Goal: Task Accomplishment & Management: Complete application form

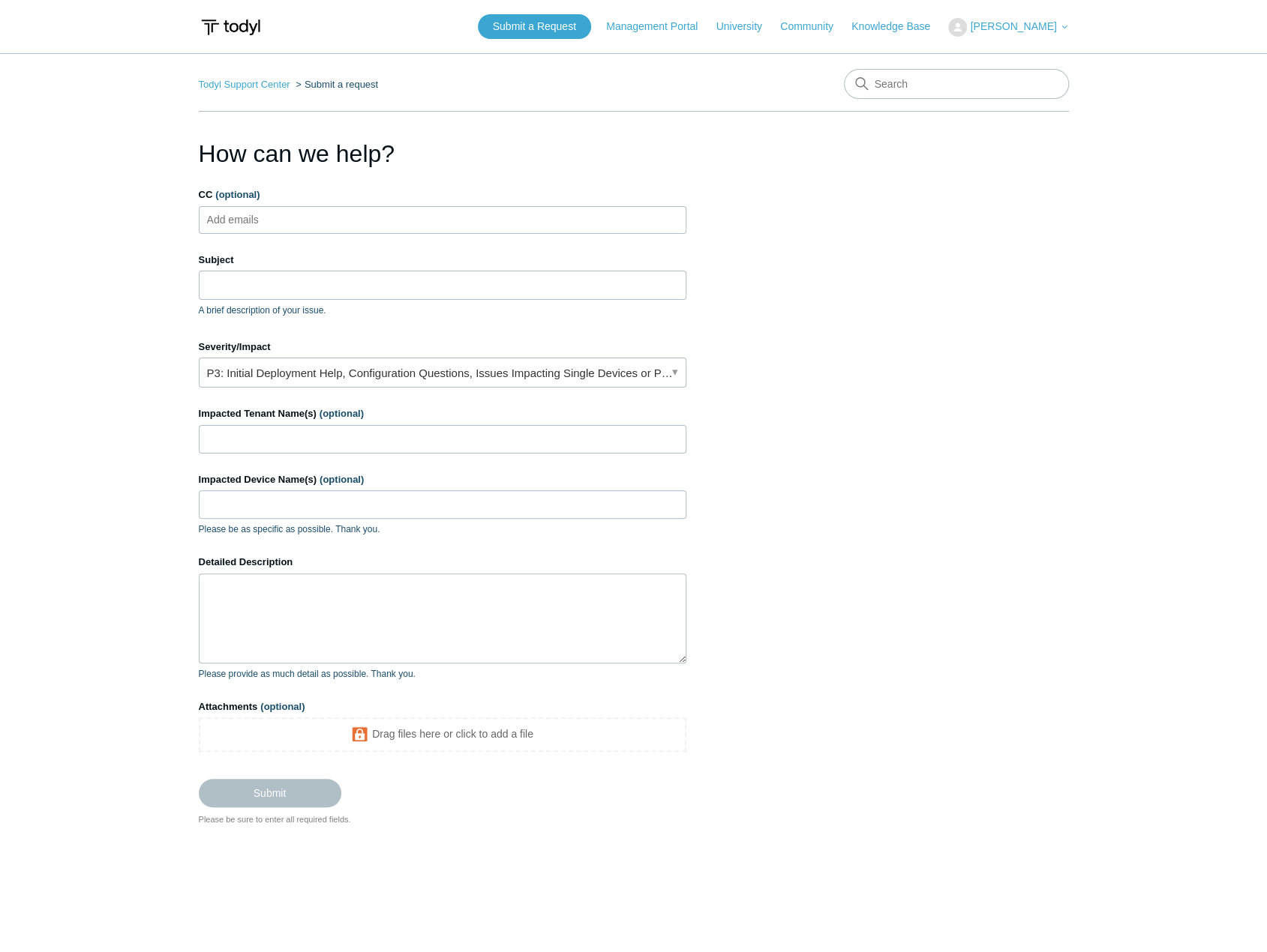
click at [312, 229] on ul "Add emails" at bounding box center [442, 220] width 487 height 28
type input "[PERSON_NAME].[PERSON_NAME]"
click at [379, 226] on input "CC (optional)" at bounding box center [397, 220] width 38 height 23
type input "[PERSON_NAME][EMAIL_ADDRESS][PERSON_NAME][DOMAIN_NAME]"
click at [246, 276] on input "Subject" at bounding box center [442, 284] width 487 height 29
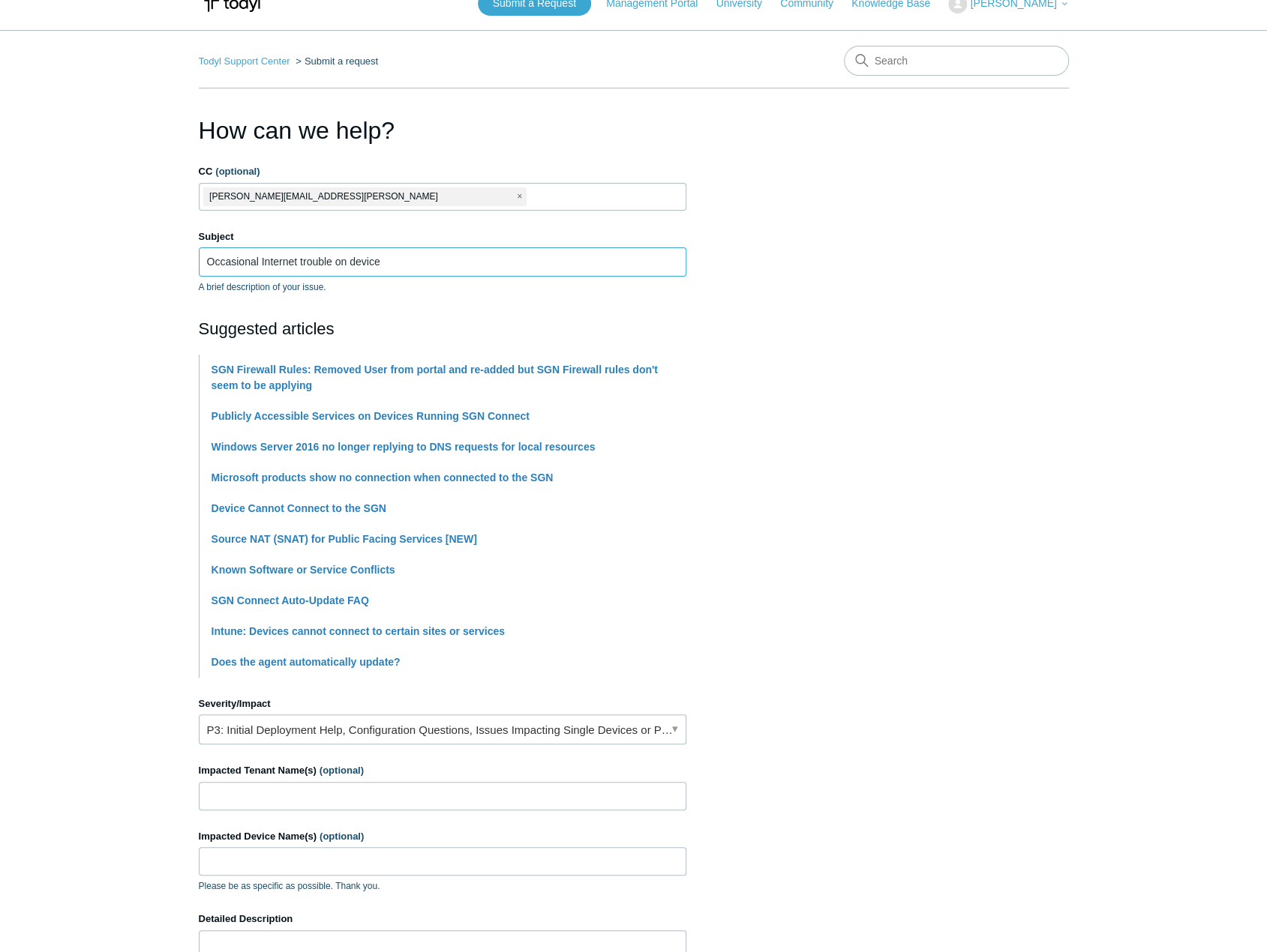
scroll to position [75, 0]
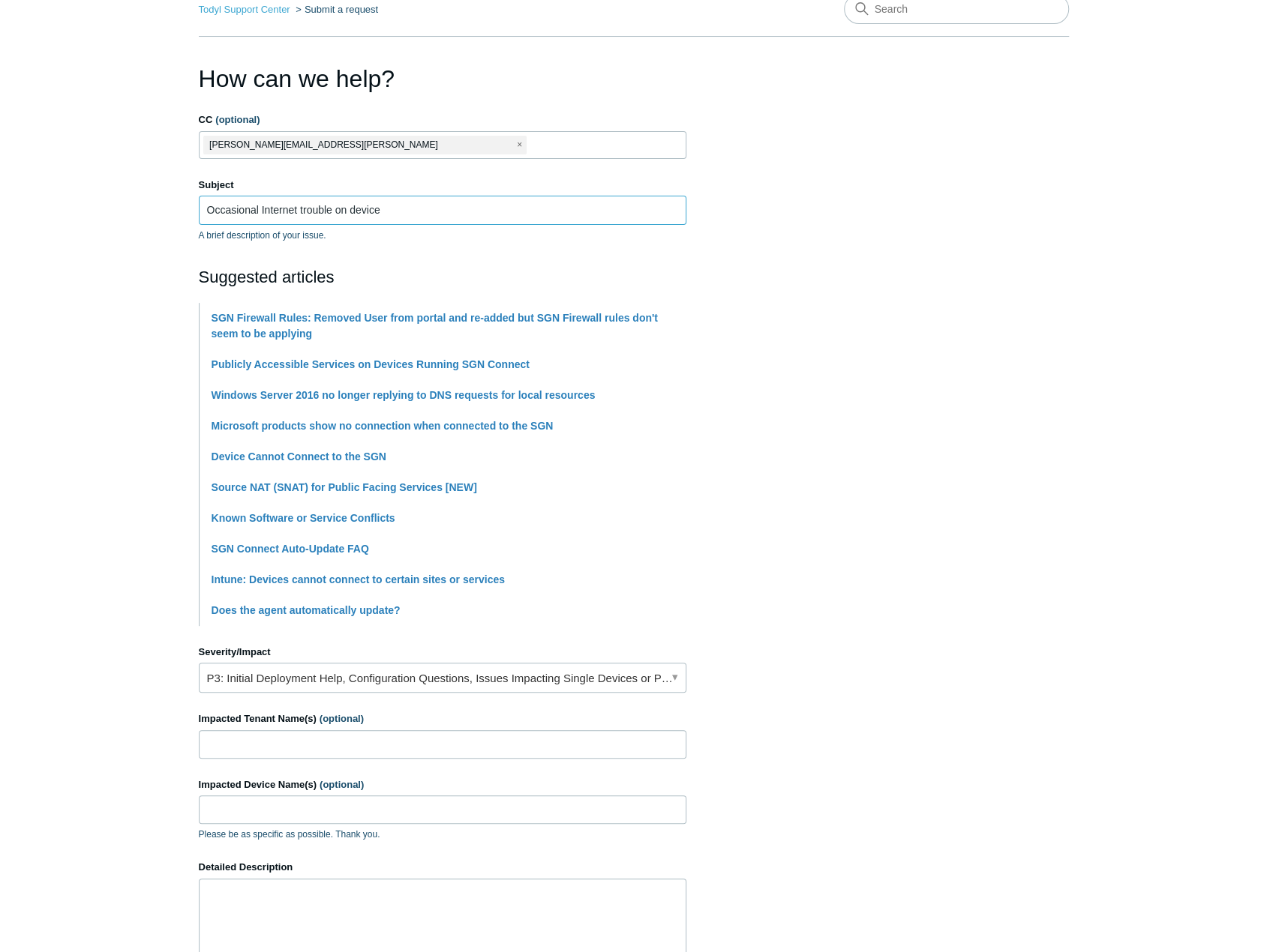
type input "Occasional Internet trouble on device"
click at [248, 686] on link "P3: Initial Deployment Help, Configuration Questions, Issues Impacting Single D…" at bounding box center [442, 678] width 487 height 30
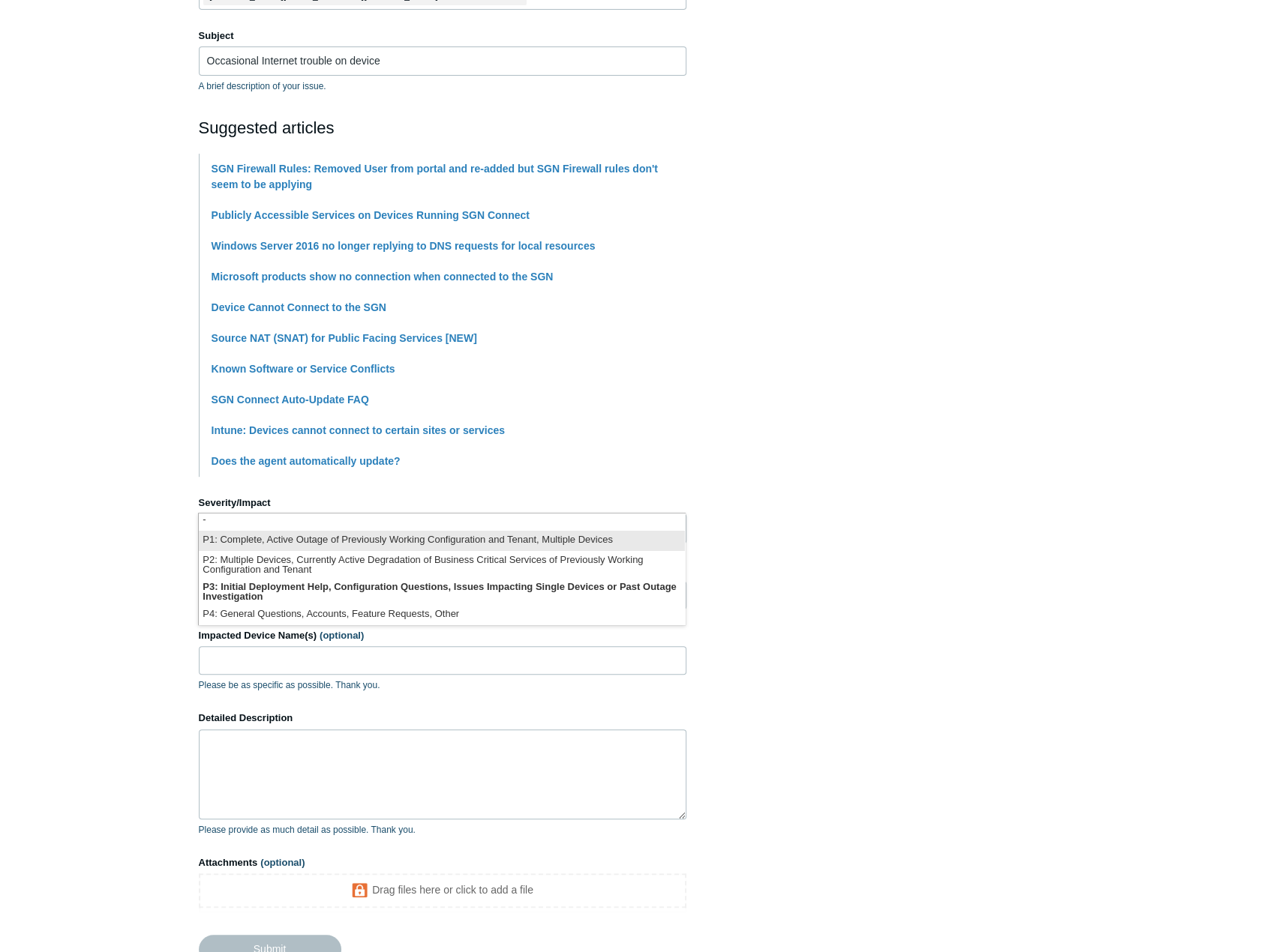
scroll to position [225, 0]
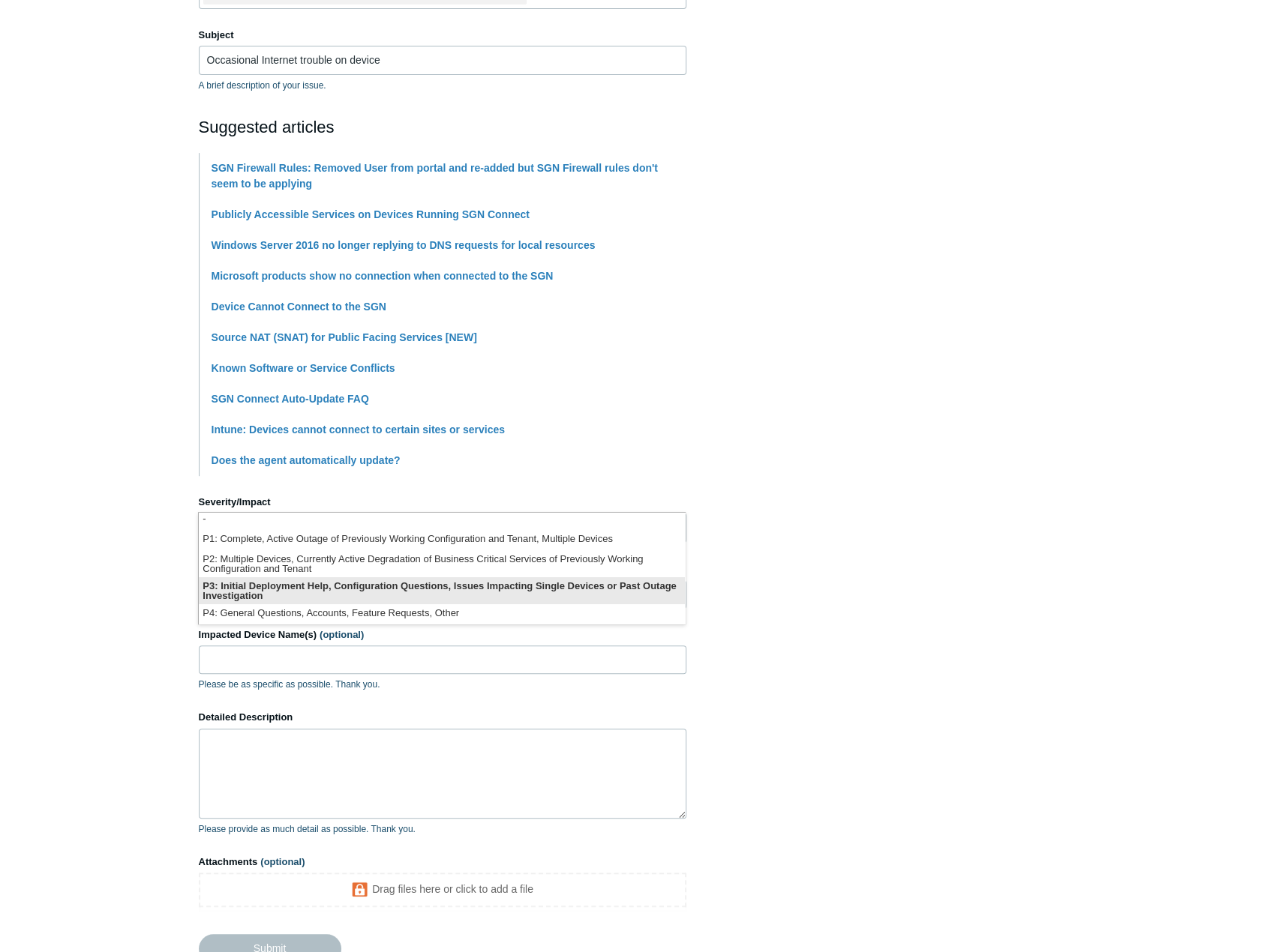
click at [268, 598] on li "P3: Initial Deployment Help, Configuration Questions, Issues Impacting Single D…" at bounding box center [441, 591] width 486 height 27
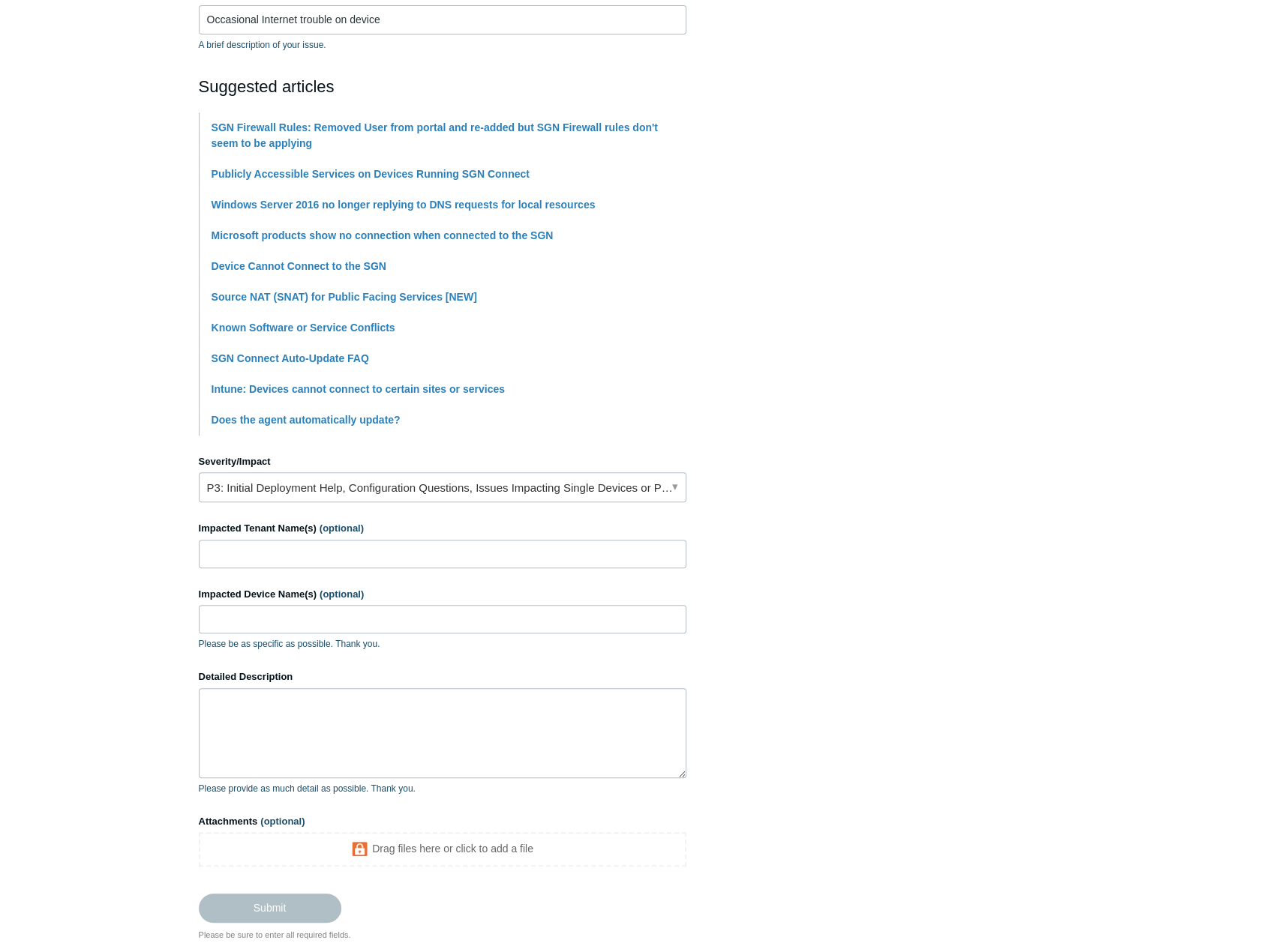
scroll to position [300, 0]
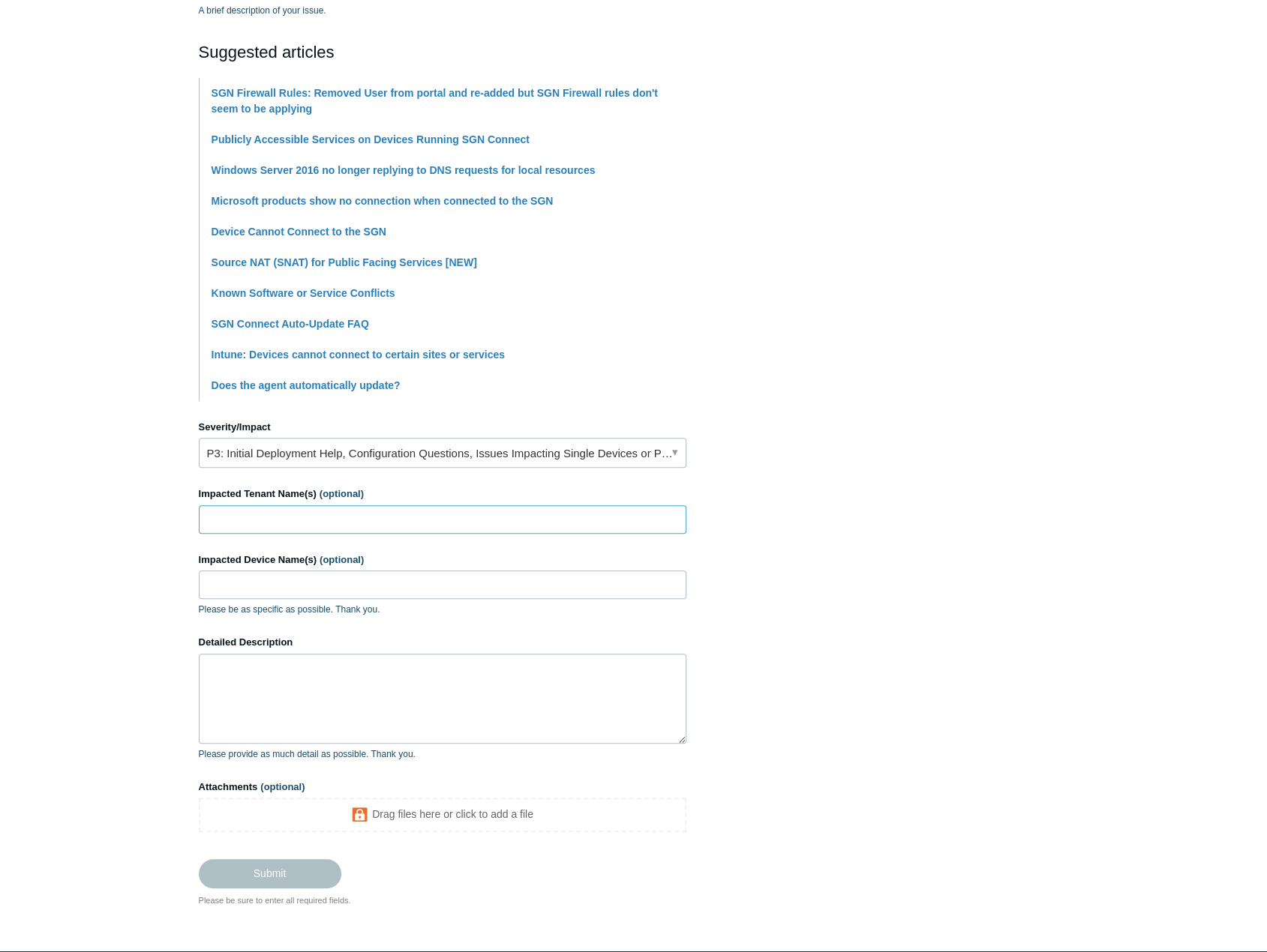
click at [402, 508] on input "Impacted Tenant Name(s) (optional)" at bounding box center [442, 520] width 487 height 29
click at [352, 522] on input "Impacted Tenant Name(s) (optional)" at bounding box center [442, 520] width 487 height 29
type input "Techvera"
click at [281, 594] on input "Impacted Device Name(s) (optional)" at bounding box center [442, 584] width 487 height 29
paste input "TV-G6KBL44-LT"
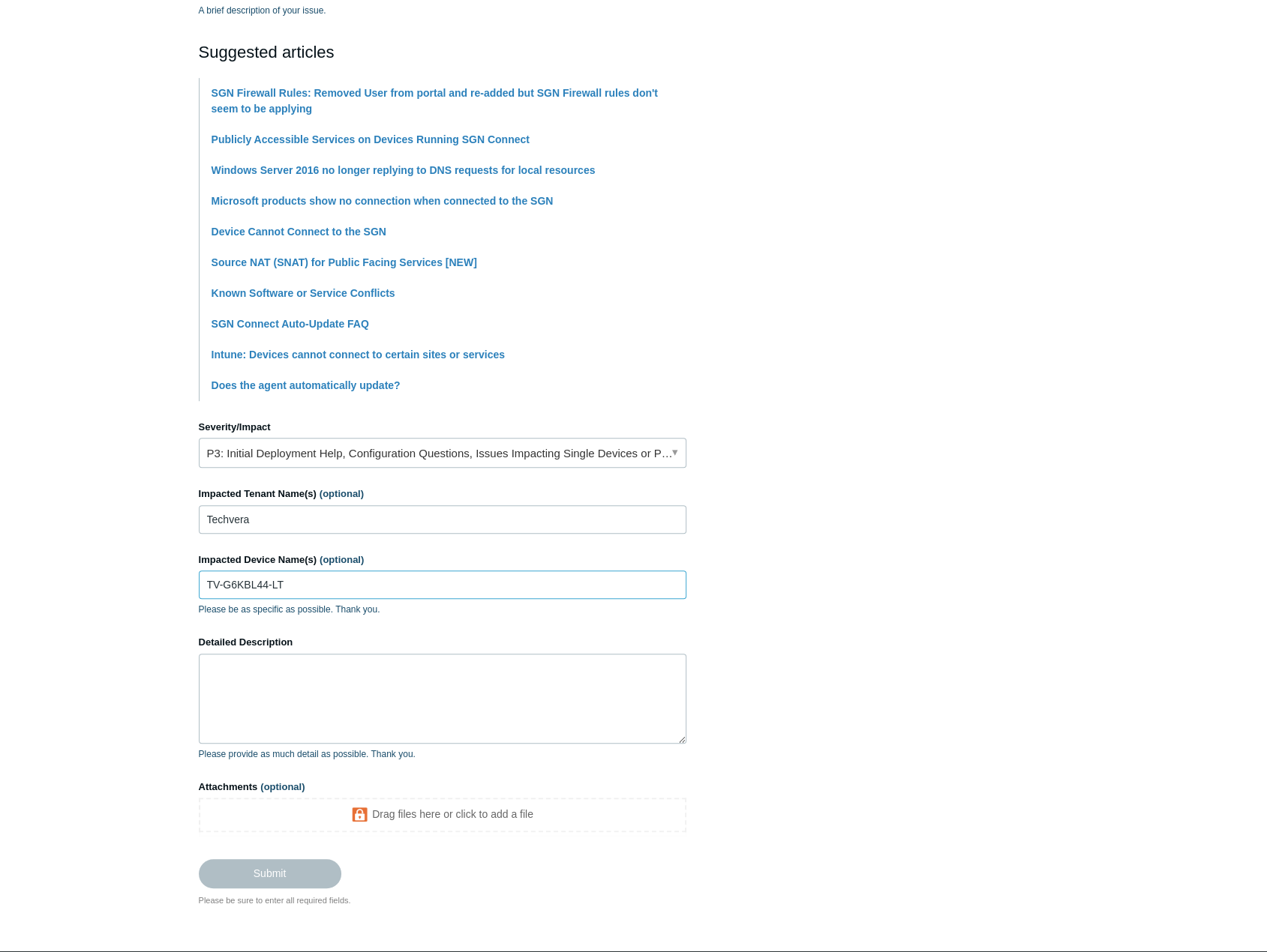
type input "TV-G6KBL44-LT"
click at [298, 676] on textarea "Detailed Description" at bounding box center [442, 698] width 487 height 90
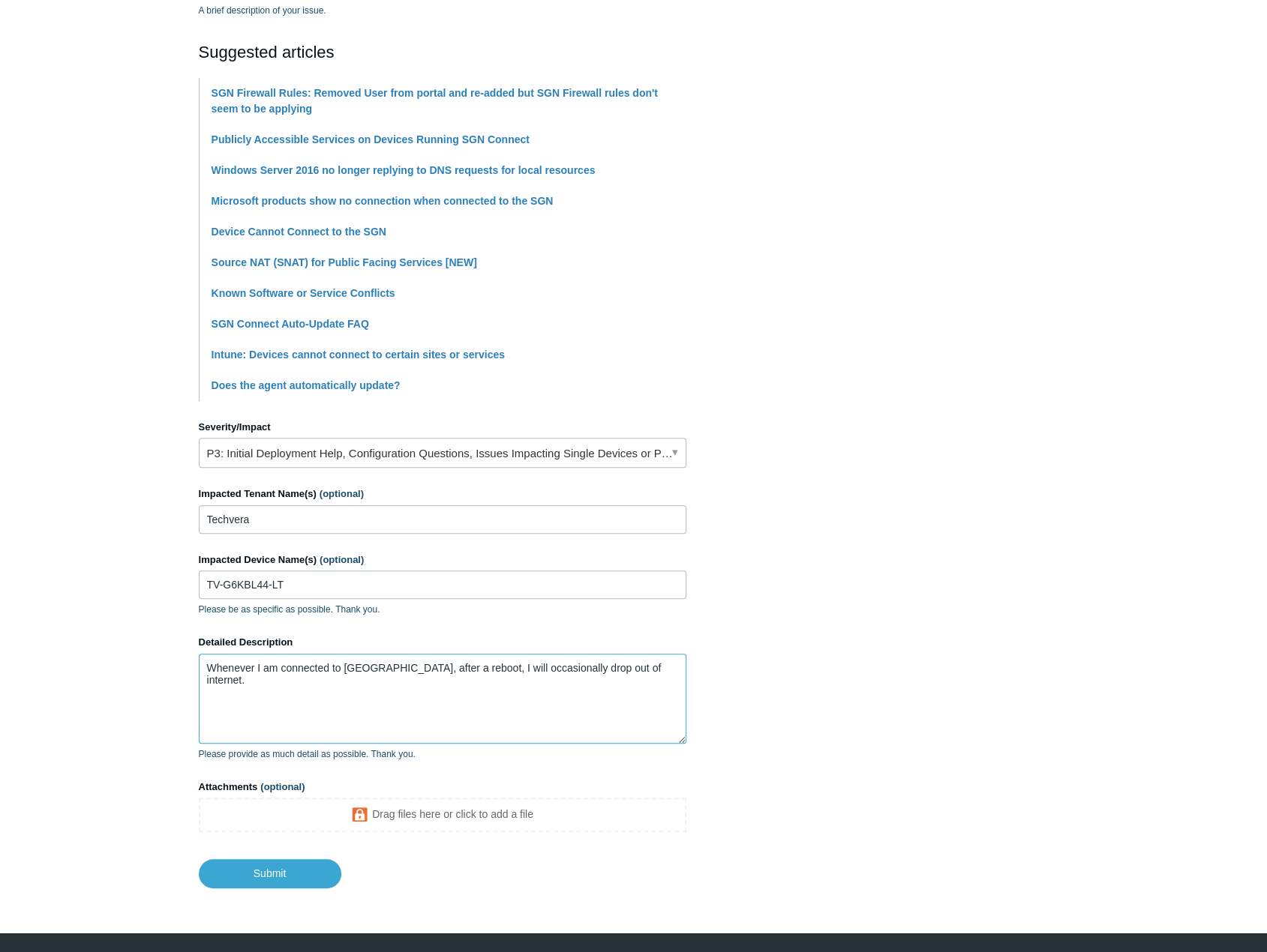
click at [612, 696] on textarea "Whenever I am connected to [GEOGRAPHIC_DATA], after a reboot, I will occasional…" at bounding box center [442, 698] width 487 height 90
click at [638, 690] on textarea "Whenever I am connected to [GEOGRAPHIC_DATA], after a reboot, I will occasional…" at bounding box center [442, 698] width 487 height 90
click at [657, 687] on textarea "Whenever I am connected to [GEOGRAPHIC_DATA], after a reboot, I will occasional…" at bounding box center [442, 698] width 487 height 90
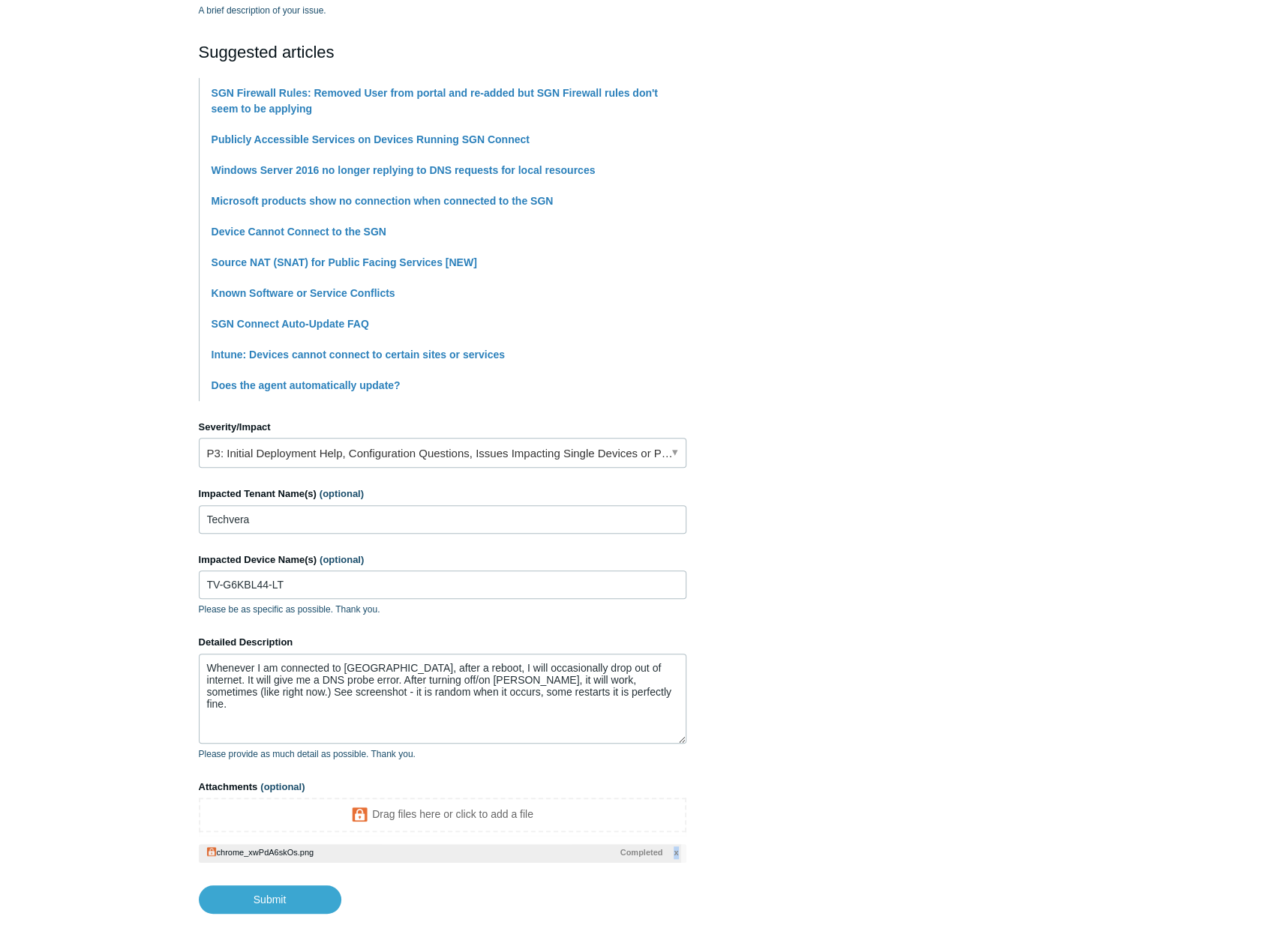
click at [675, 851] on span "x" at bounding box center [676, 853] width 4 height 13
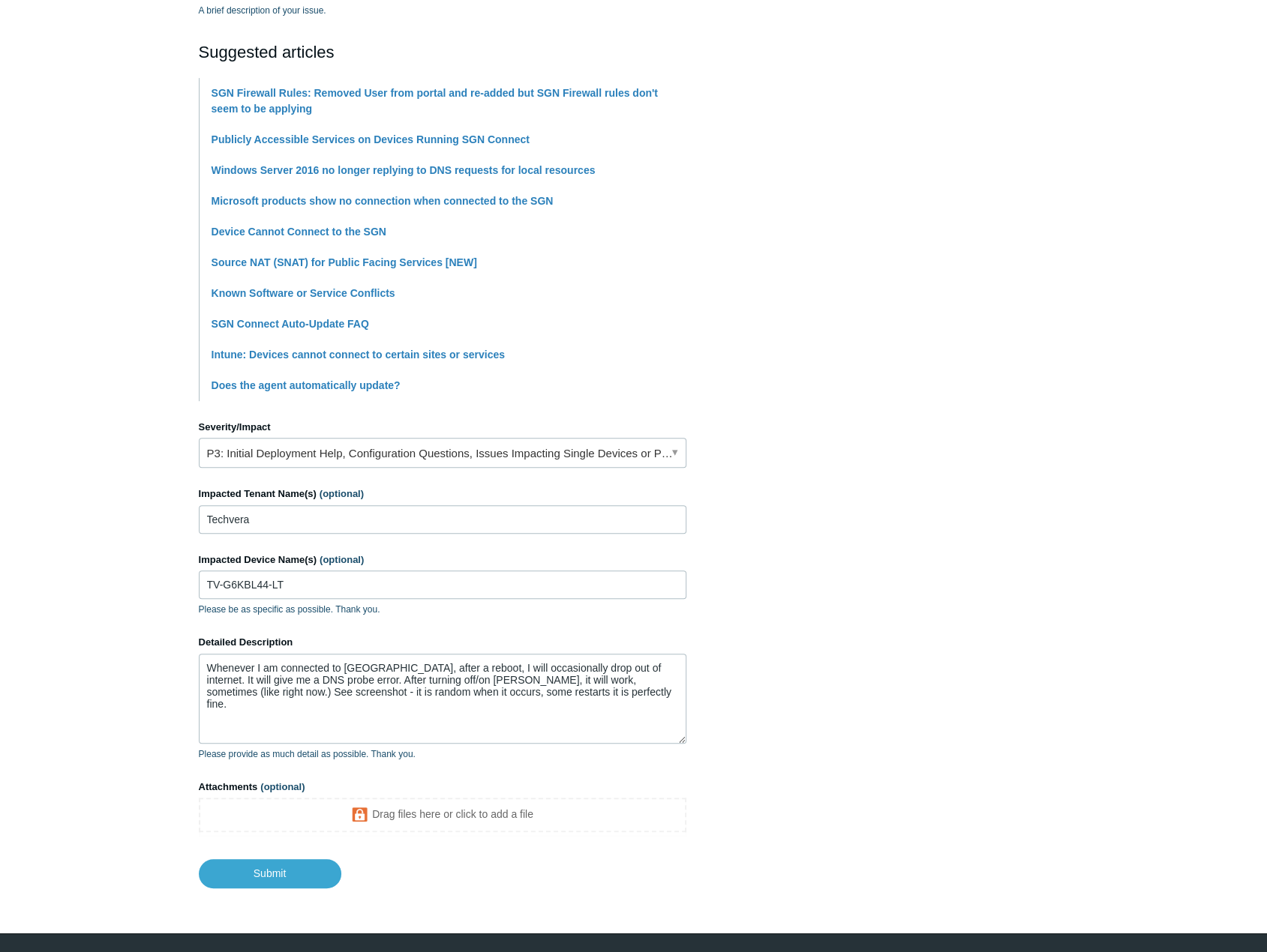
click at [674, 851] on footer "Submit" at bounding box center [442, 863] width 487 height 51
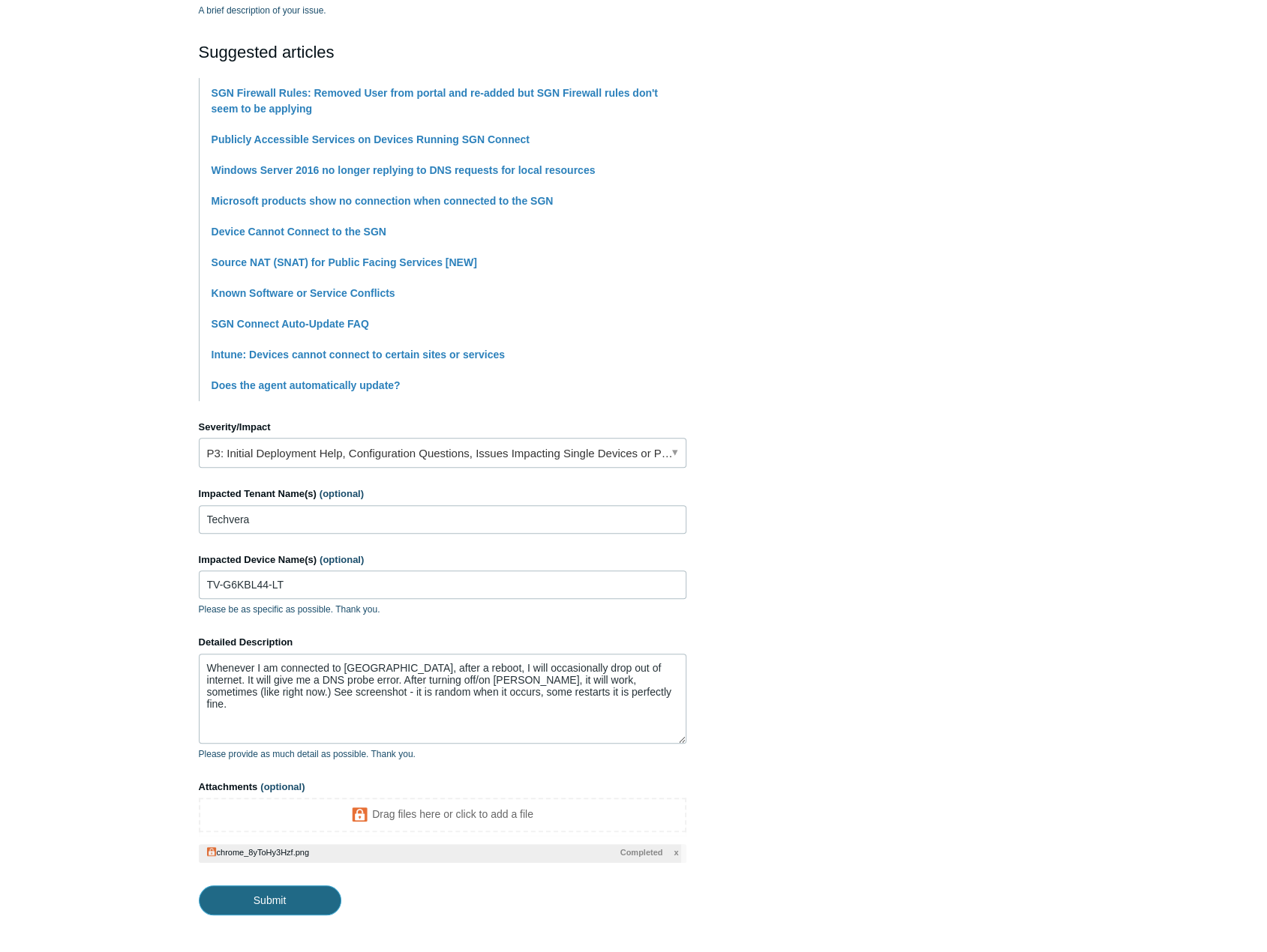
click at [275, 892] on input "Submit" at bounding box center [270, 900] width 143 height 30
type textarea "Whenever I am connected to [GEOGRAPHIC_DATA], after a reboot, I will occasional…"
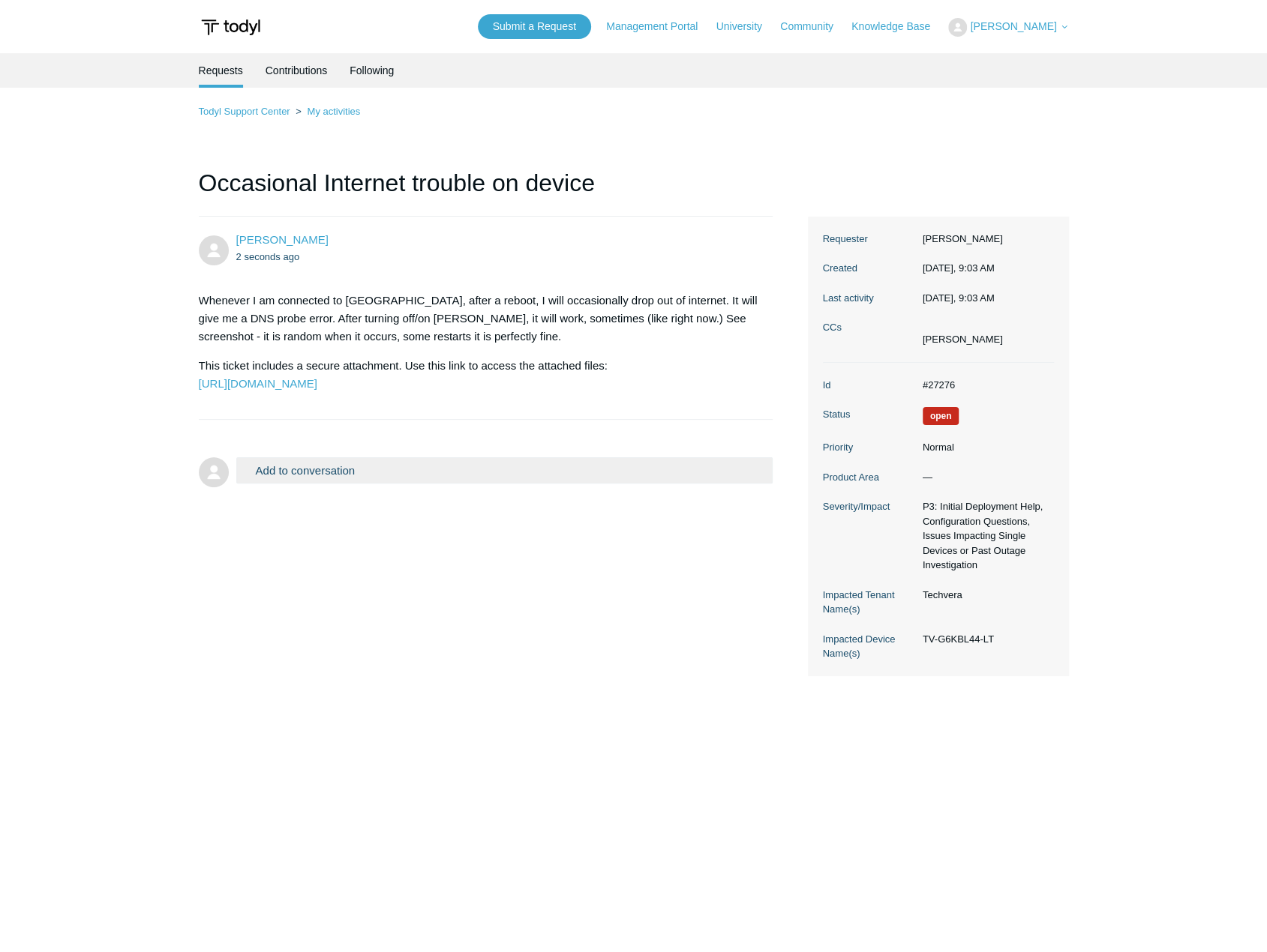
click at [528, 638] on div "Mitchell Glover 2 seconds ago Whenever I am connected to Todyl, after a reboot,…" at bounding box center [634, 446] width 870 height 459
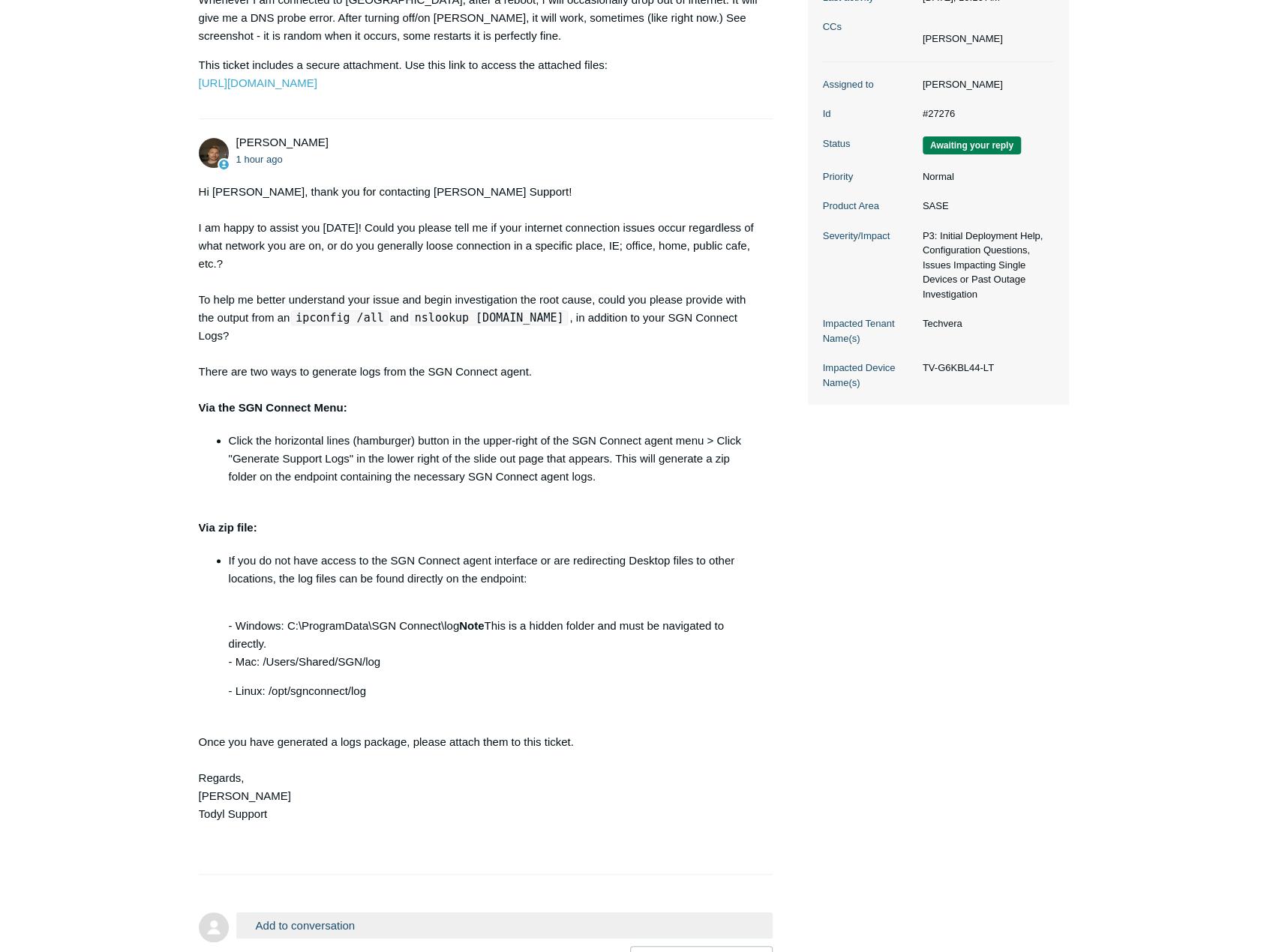
scroll to position [300, 0]
click at [111, 489] on main "Requests Contributions Following Todyl Support Center My activities Occasional …" at bounding box center [634, 365] width 1267 height 1224
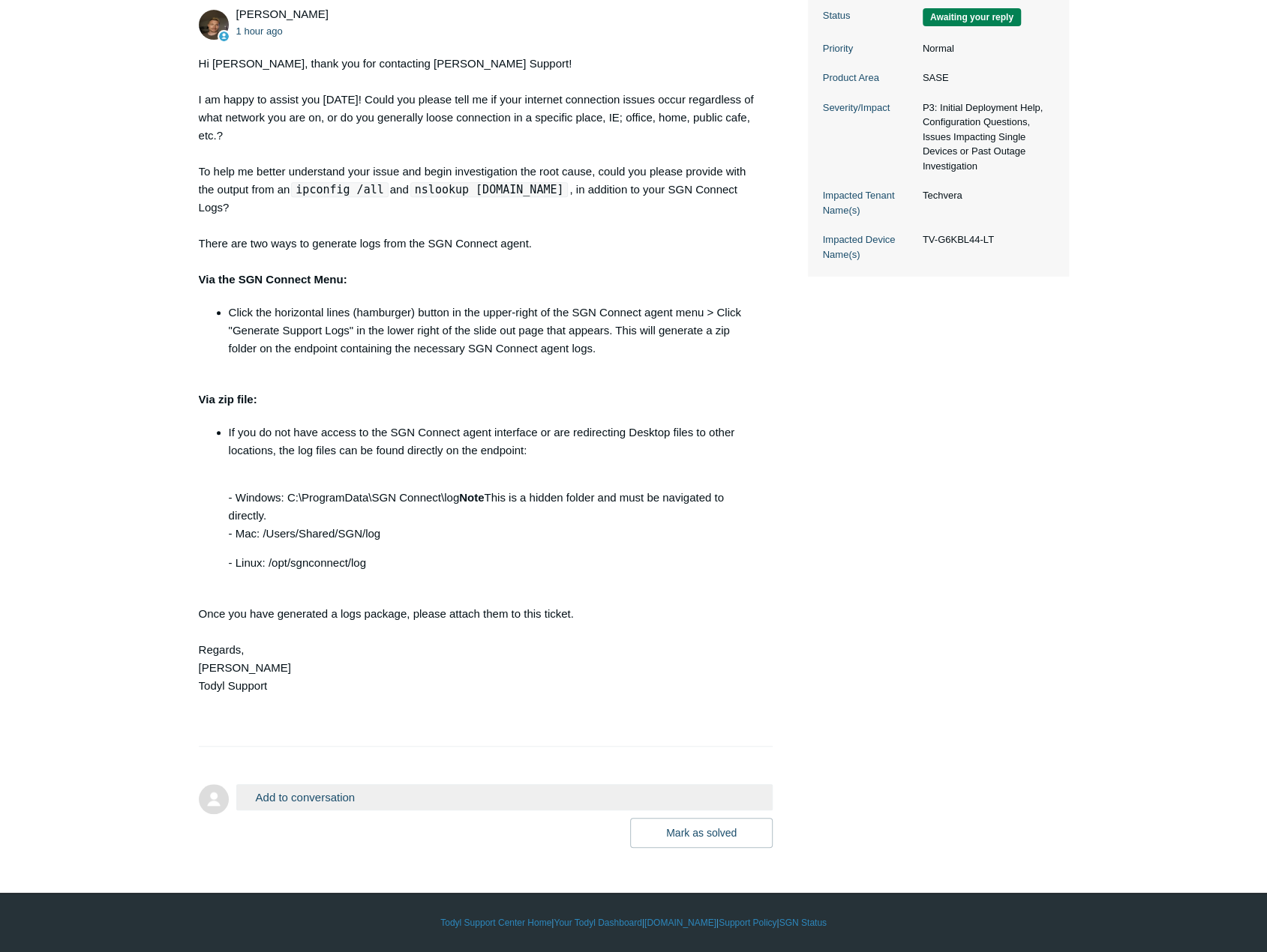
scroll to position [444, 0]
click at [290, 682] on button "Add to conversation" at bounding box center [505, 798] width 537 height 26
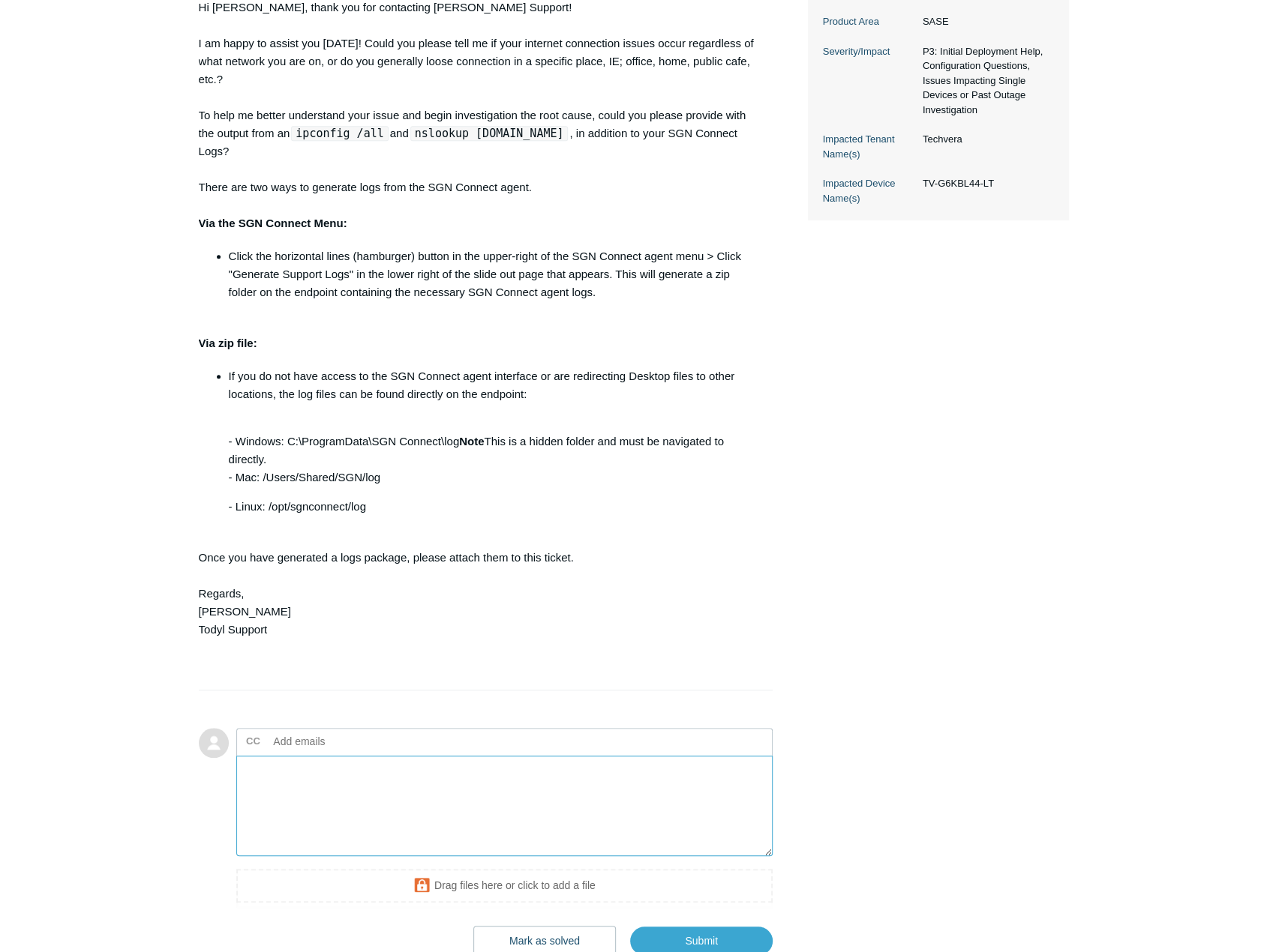
scroll to position [520, 0]
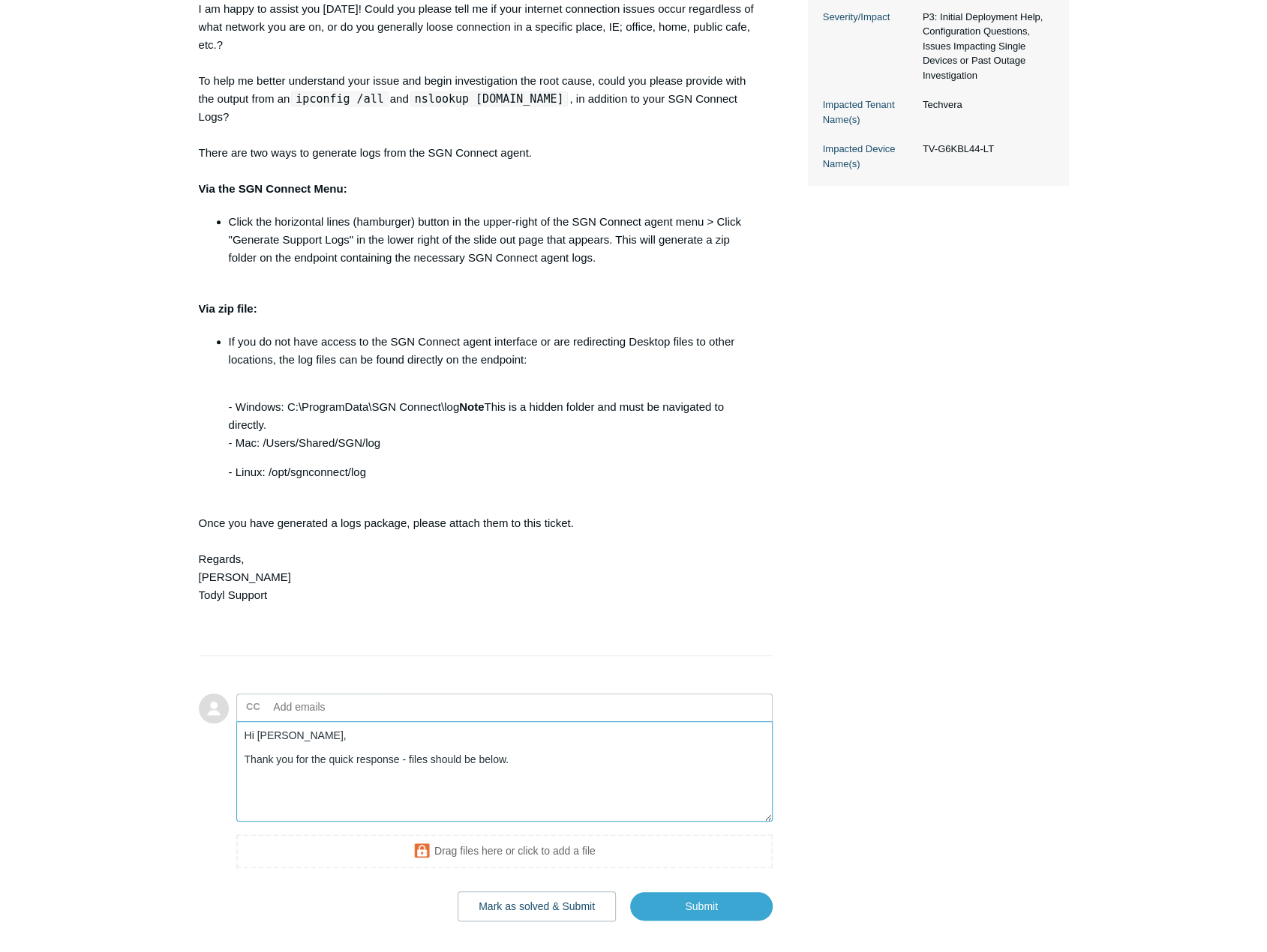
type textarea "Hi Andy, Thank you for the quick response - files should be below."
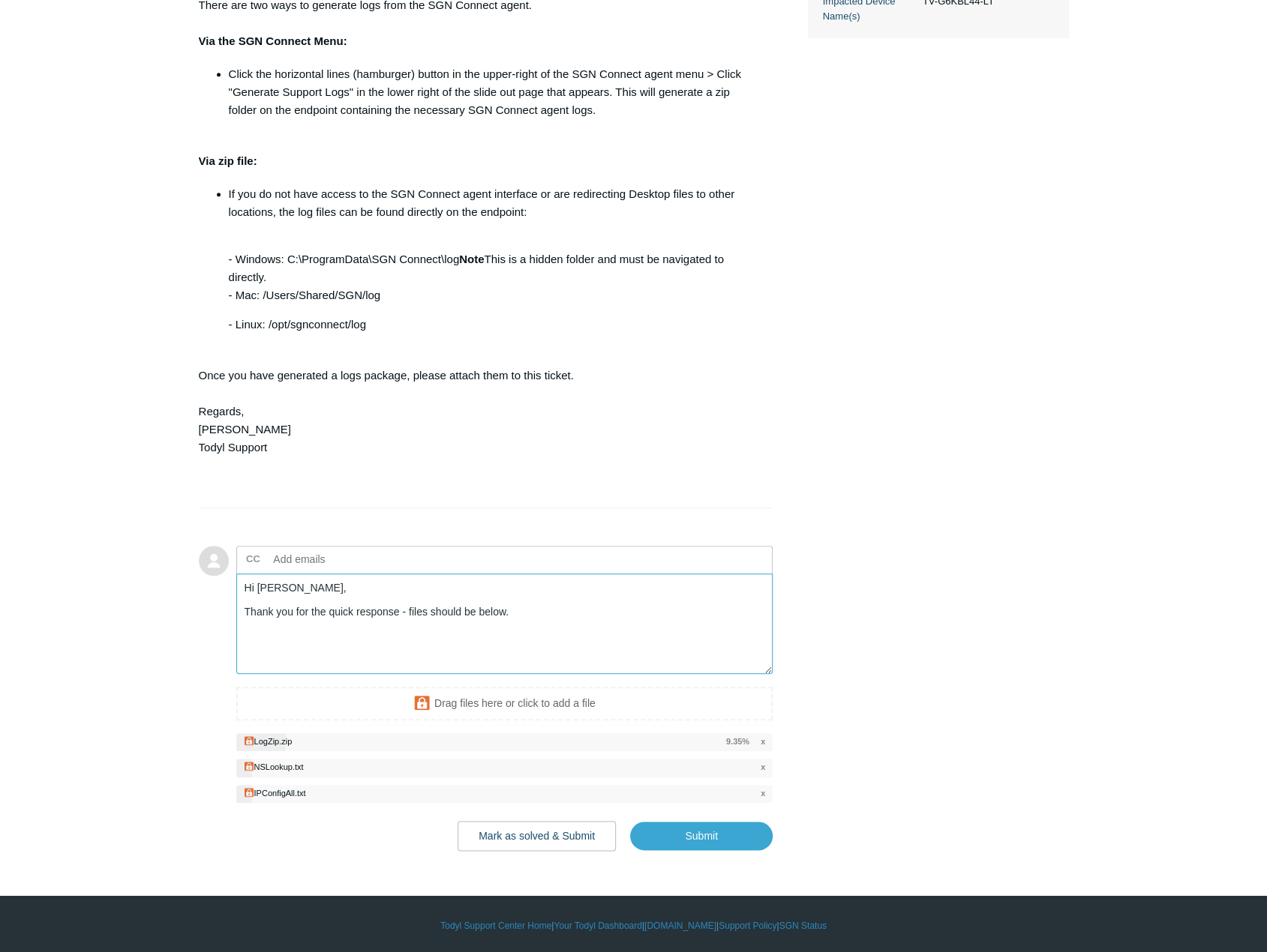
scroll to position [669, 0]
